Goal: Navigation & Orientation: Find specific page/section

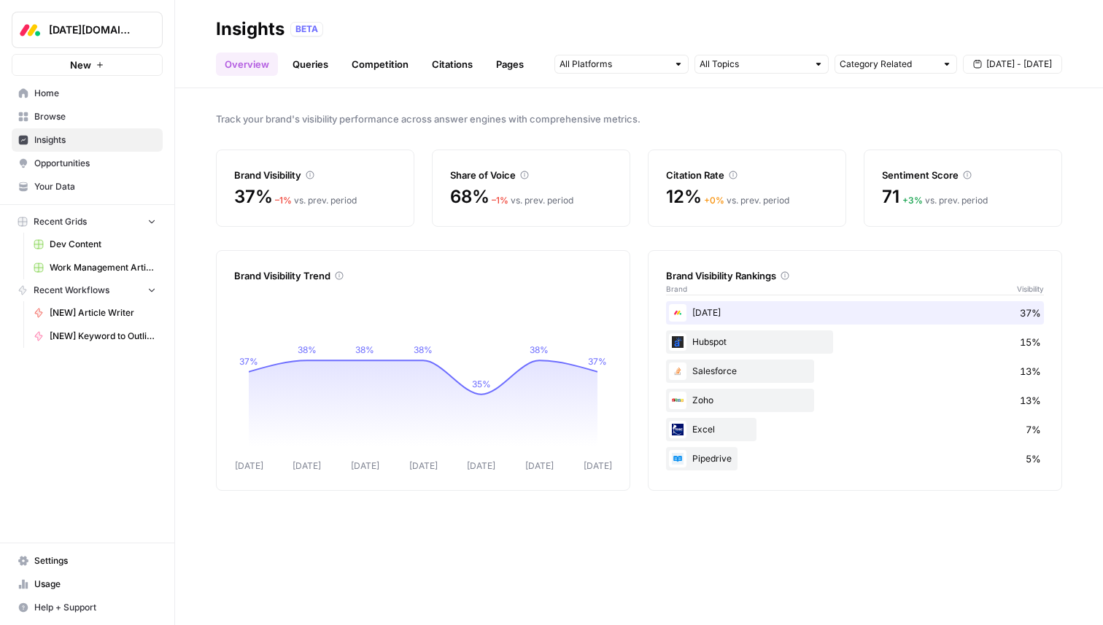
click at [320, 59] on link "Queries" at bounding box center [310, 64] width 53 height 23
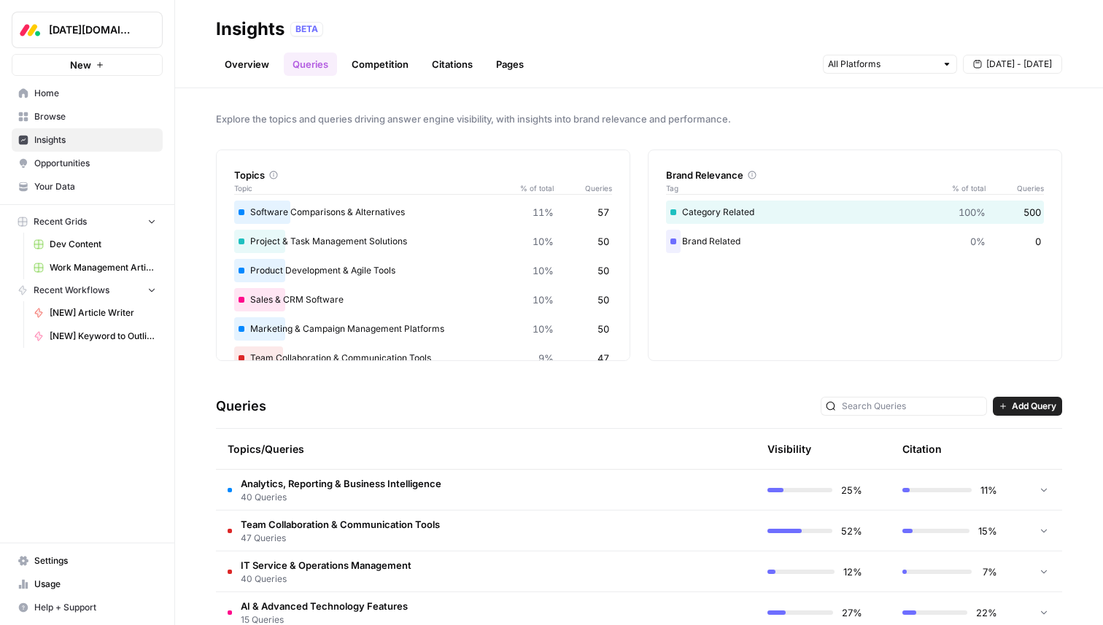
click at [71, 105] on link "Browse" at bounding box center [87, 116] width 151 height 23
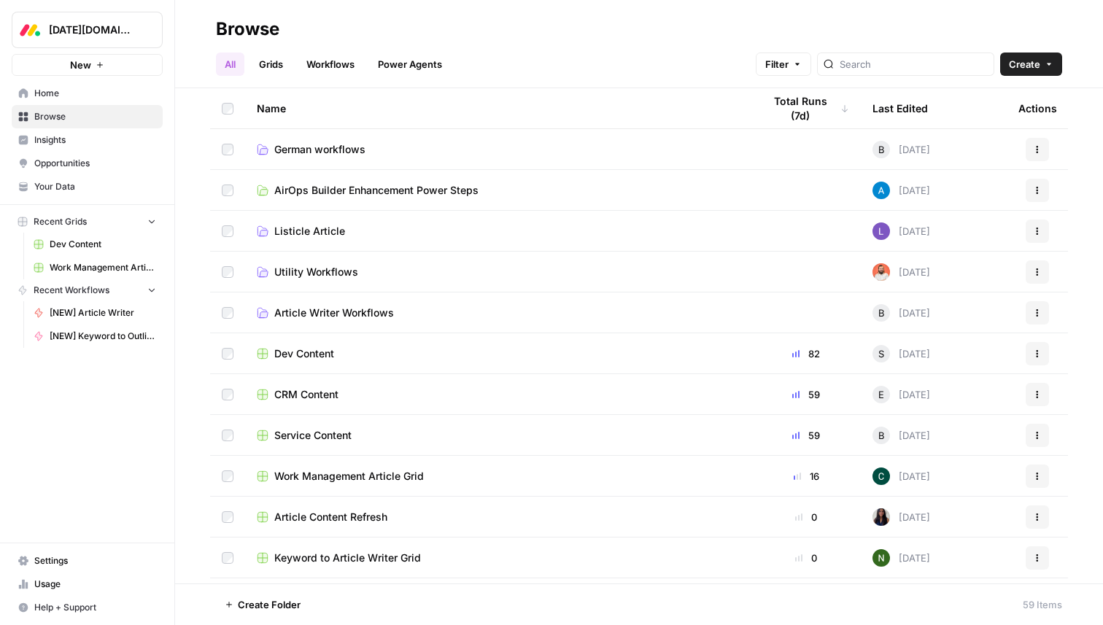
click at [45, 582] on span "Usage" at bounding box center [95, 584] width 122 height 13
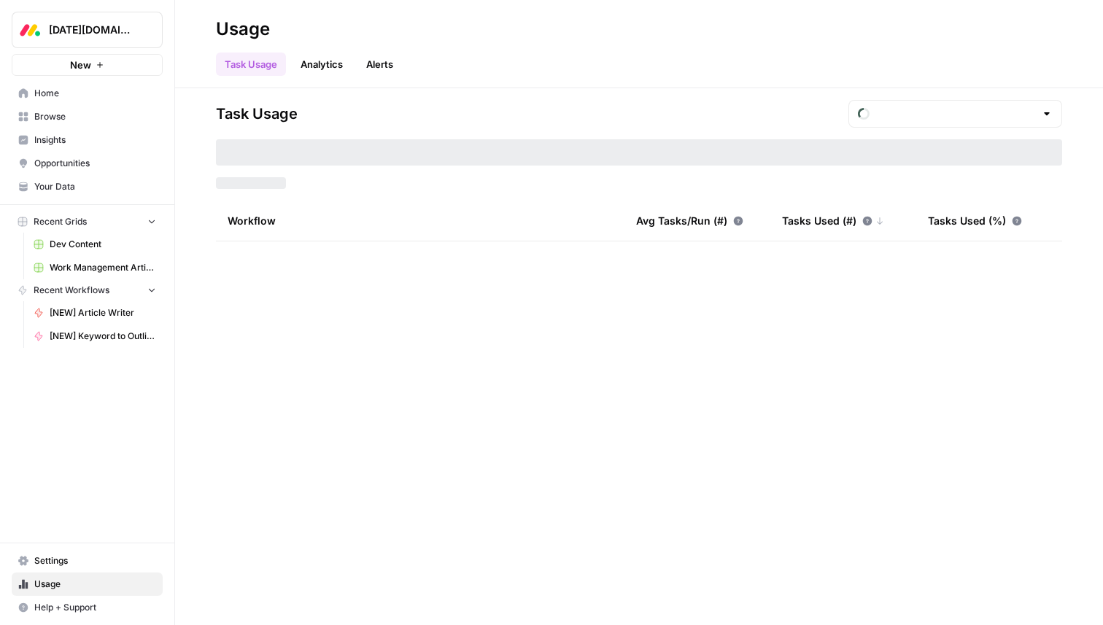
type input "September Tasks"
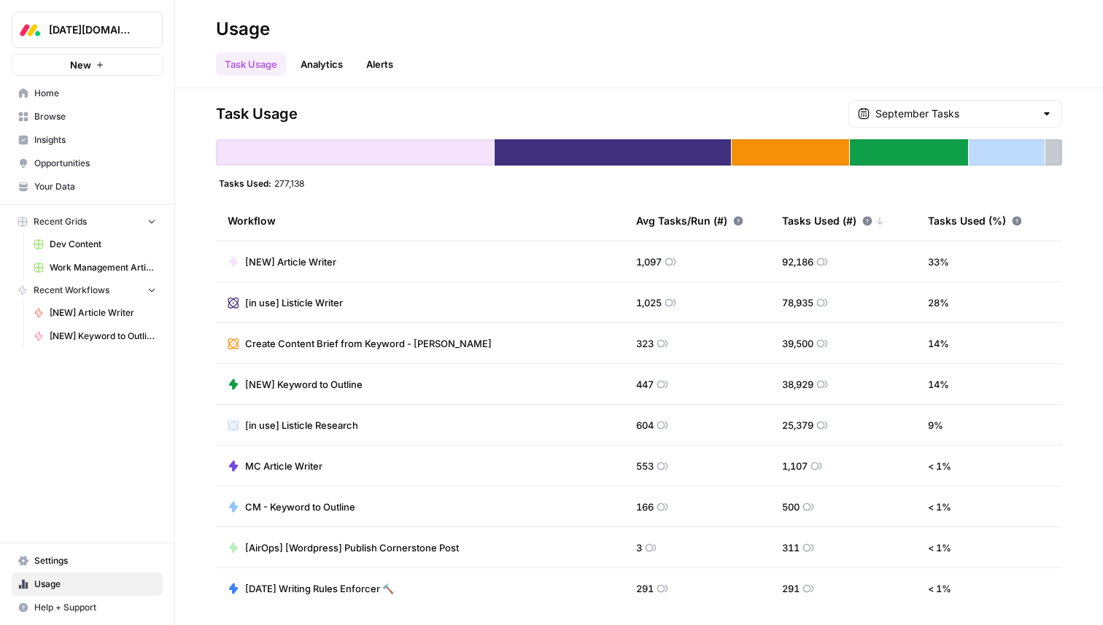
click at [331, 74] on link "Analytics" at bounding box center [322, 64] width 60 height 23
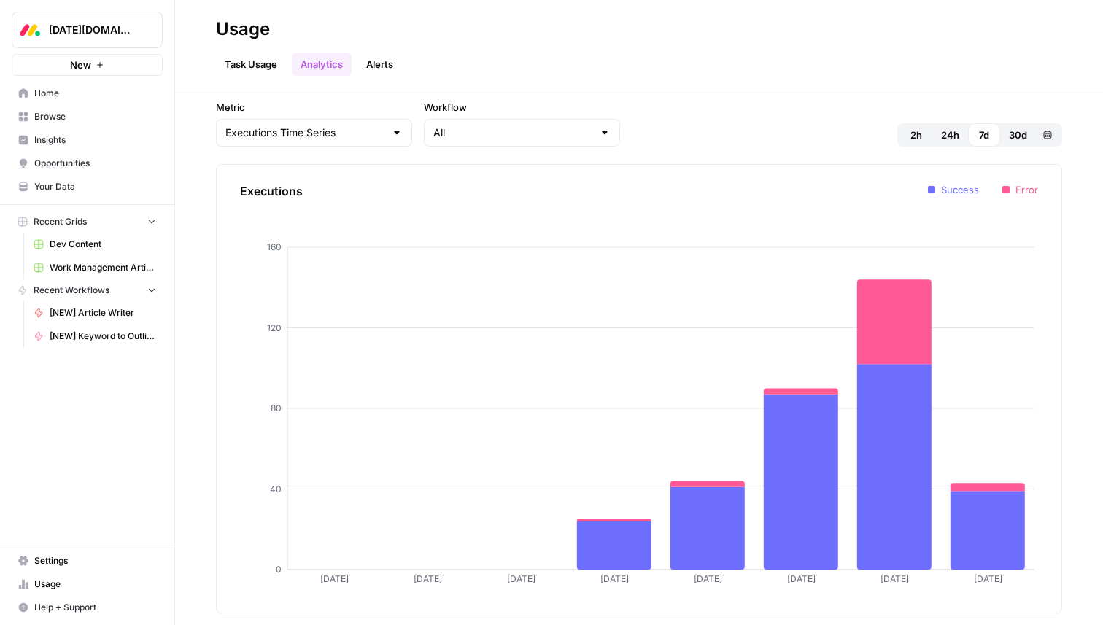
click at [1011, 131] on span "30d" at bounding box center [1018, 135] width 18 height 15
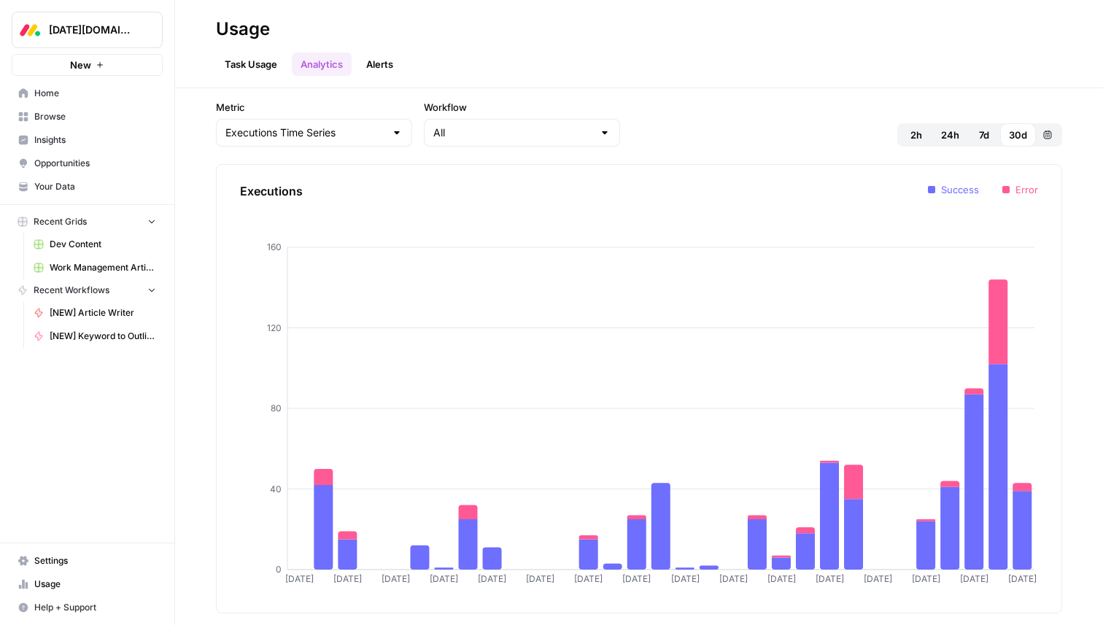
click at [107, 31] on span "[DATE][DOMAIN_NAME]" at bounding box center [93, 30] width 88 height 15
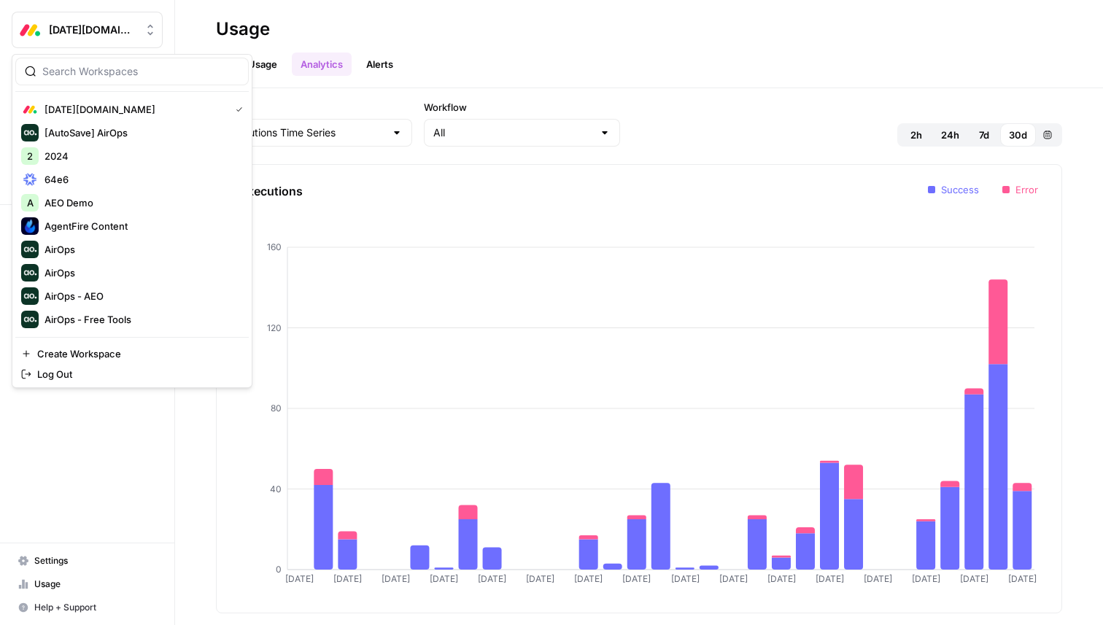
click at [756, 107] on div "Metric Executions Time Series Workflow All 2h 24h 7d 30d Custom range" at bounding box center [639, 123] width 847 height 47
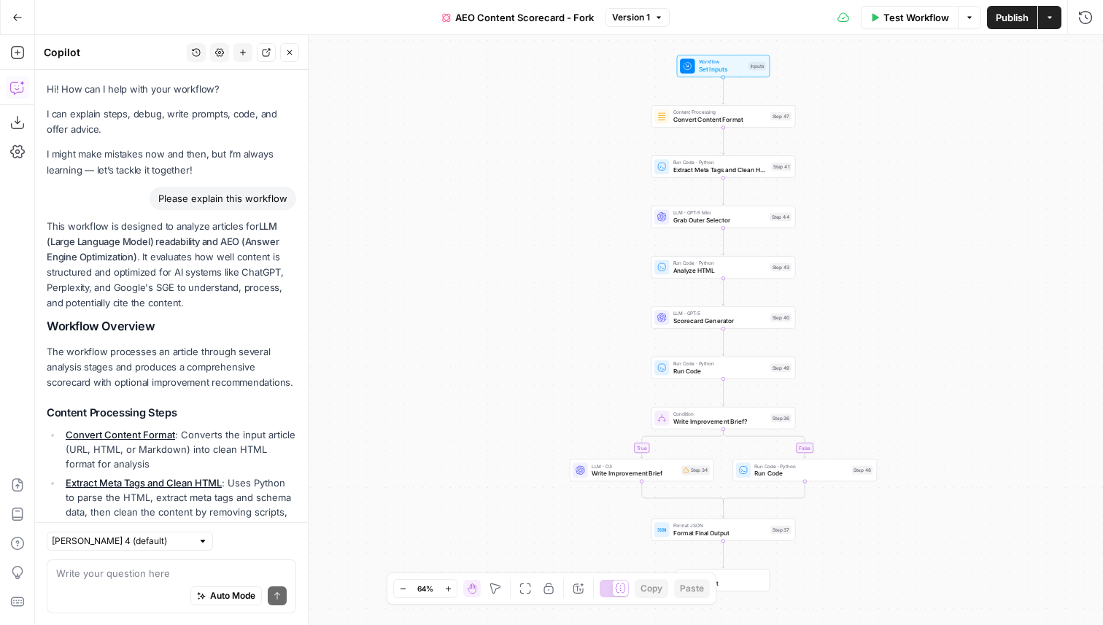
scroll to position [1230, 0]
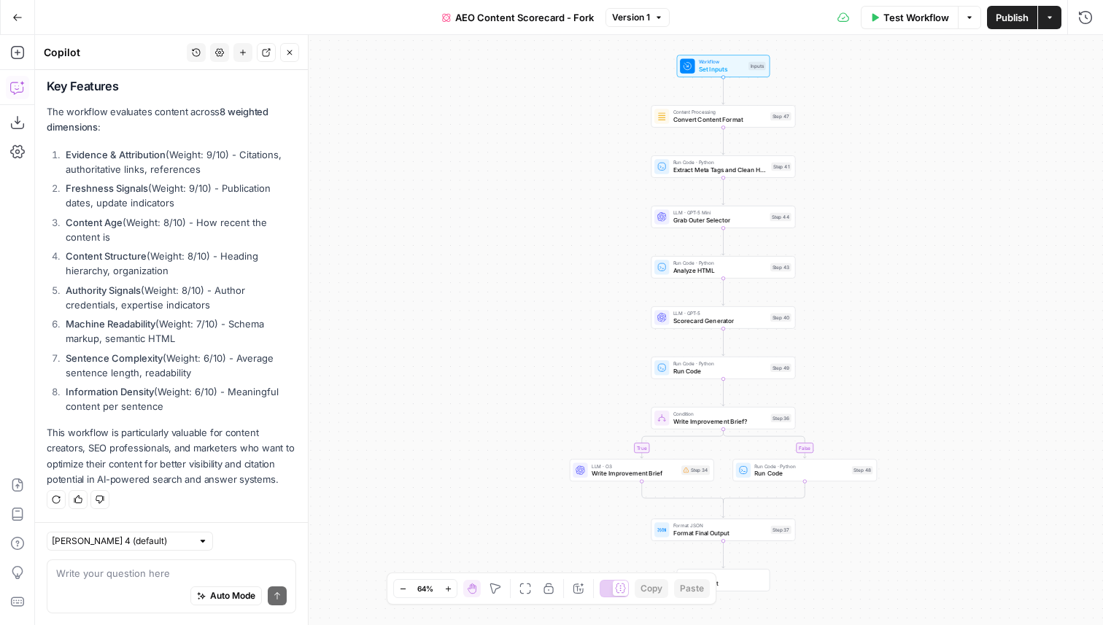
click at [391, 212] on div "true false Workflow Set Inputs Inputs Content Processing Convert Content Format…" at bounding box center [569, 330] width 1068 height 590
